Goal: Information Seeking & Learning: Learn about a topic

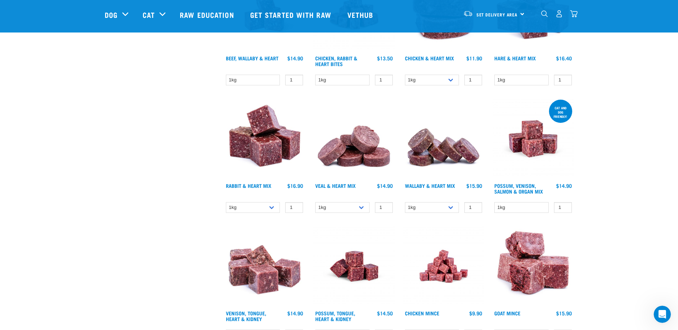
scroll to position [143, 0]
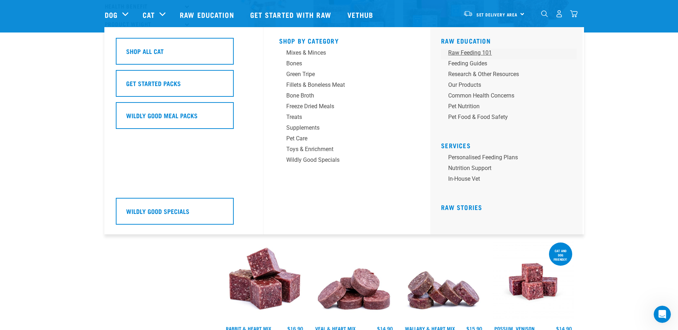
click at [476, 53] on div "Raw Feeding 101" at bounding box center [504, 53] width 112 height 9
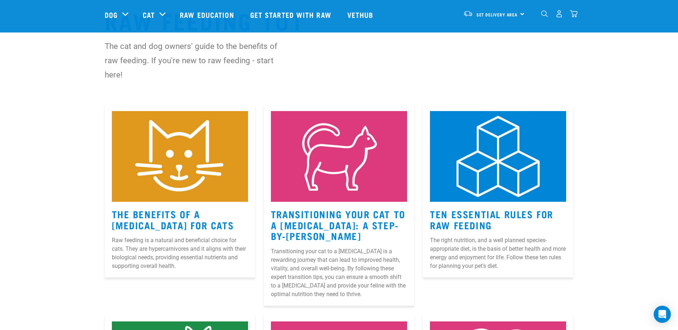
scroll to position [71, 0]
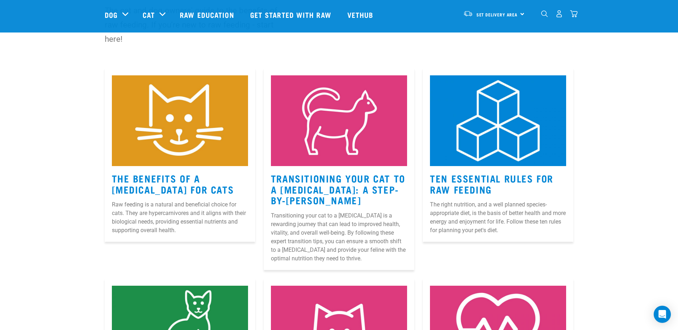
click at [200, 142] on img at bounding box center [180, 120] width 136 height 91
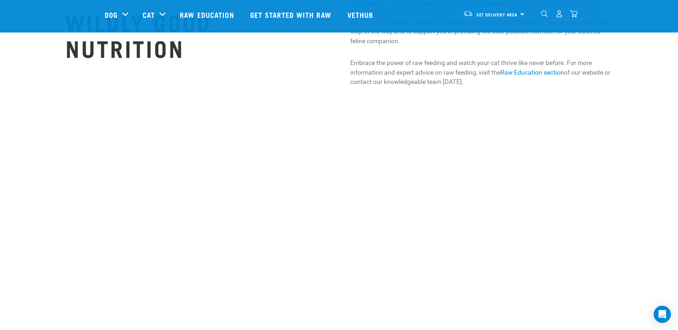
scroll to position [1287, 0]
